Goal: Task Accomplishment & Management: Use online tool/utility

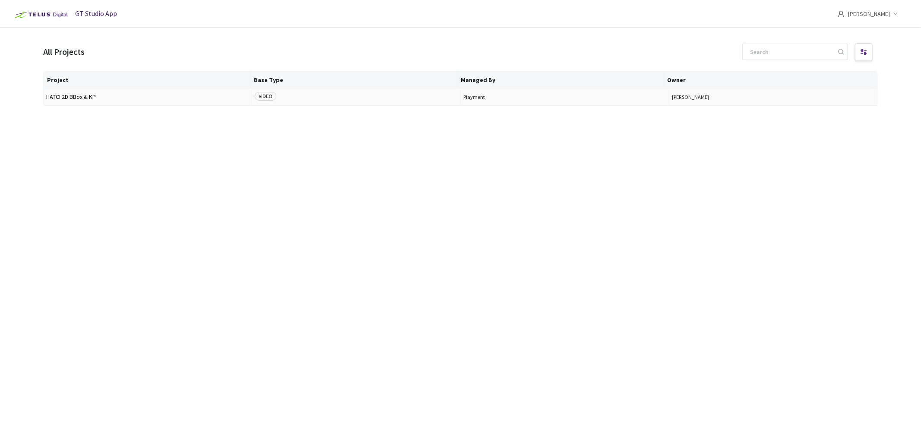
click at [60, 97] on span "HATCI 2D BBox & KP" at bounding box center [147, 97] width 203 height 6
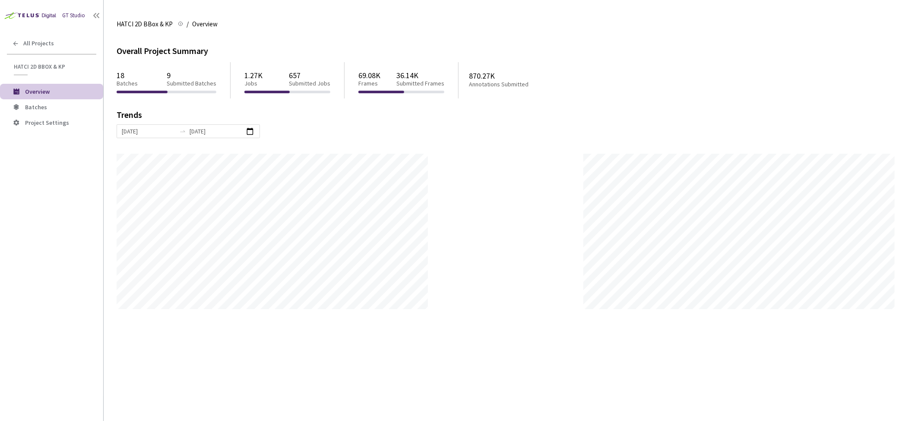
scroll to position [421, 921]
click at [41, 65] on span "HATCI 2D BBox & KP" at bounding box center [52, 66] width 77 height 7
click at [39, 104] on span "Batches" at bounding box center [36, 107] width 22 height 8
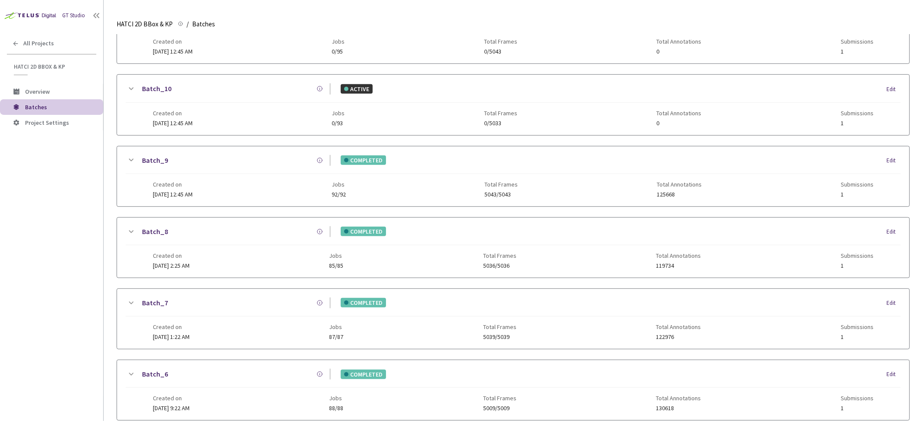
scroll to position [468, 0]
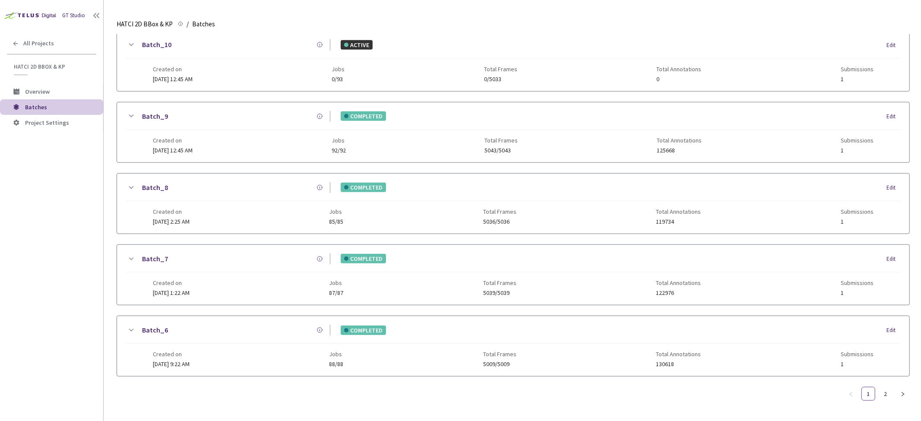
click at [132, 329] on icon at bounding box center [131, 330] width 5 height 3
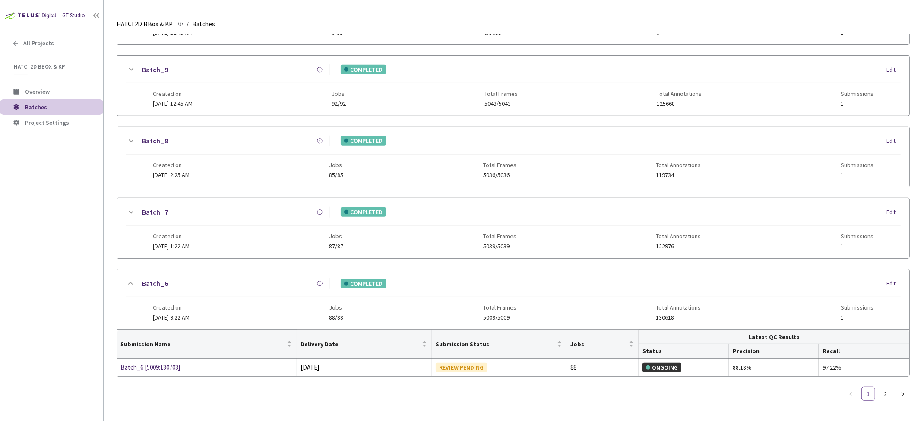
scroll to position [508, 0]
click at [156, 371] on div "Batch_6 [5009:130703]" at bounding box center [167, 367] width 92 height 10
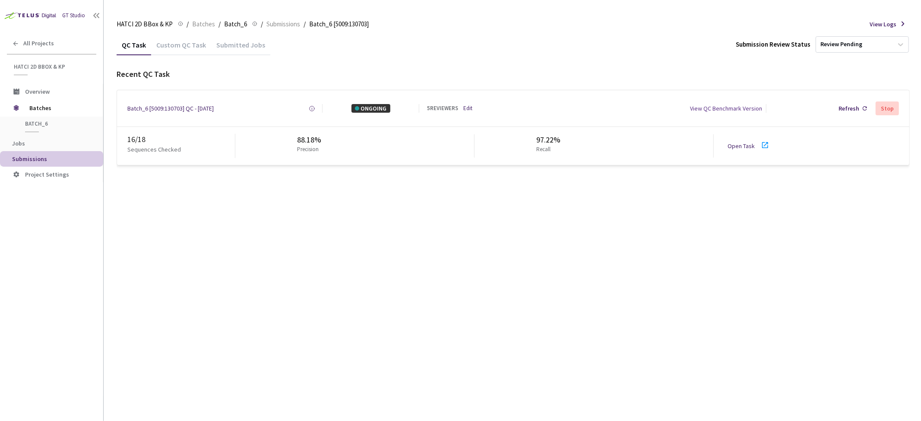
click at [765, 149] on icon at bounding box center [765, 145] width 10 height 10
